Goal: Transaction & Acquisition: Purchase product/service

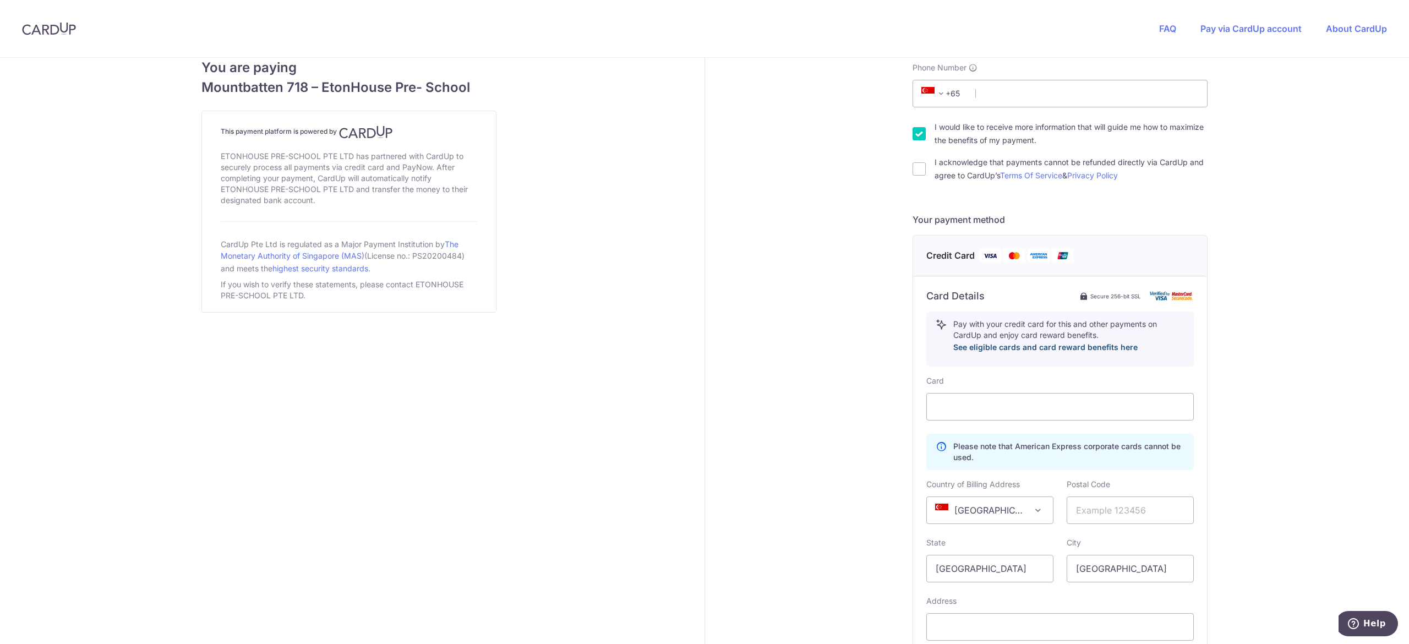
click at [1049, 348] on link "See eligible cards and card reward benefits here" at bounding box center [1045, 346] width 184 height 9
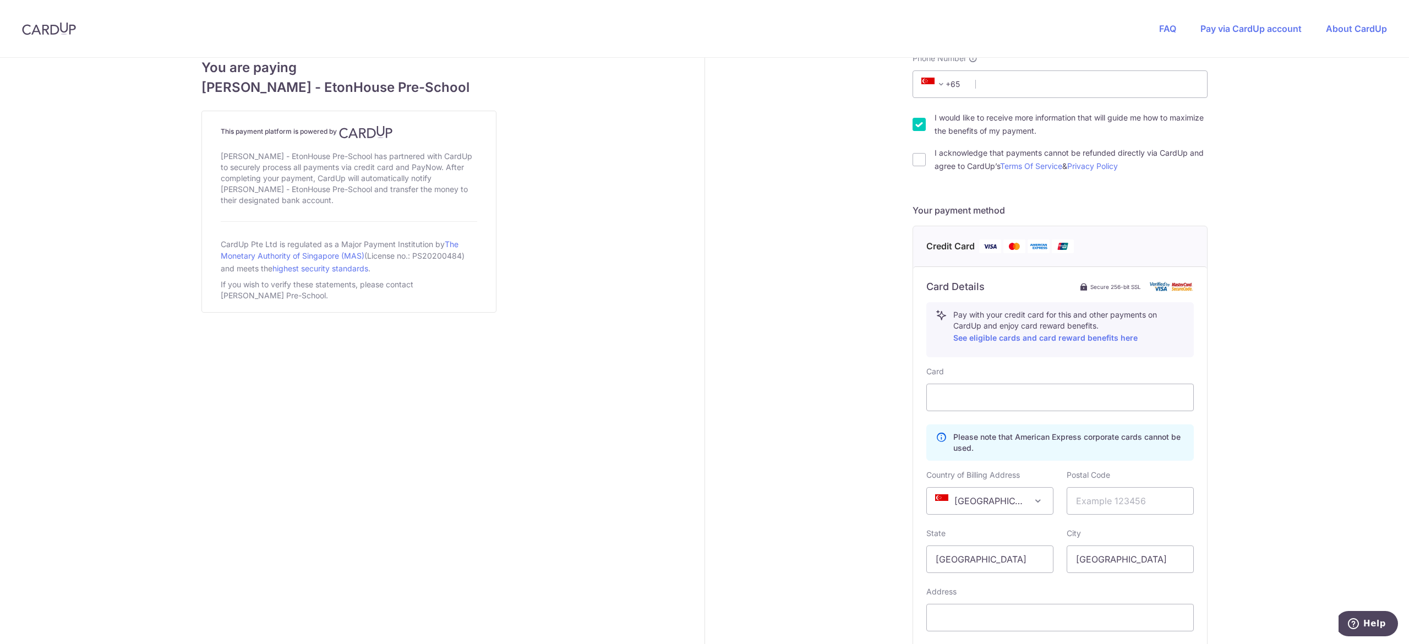
scroll to position [220, 0]
